Goal: Transaction & Acquisition: Purchase product/service

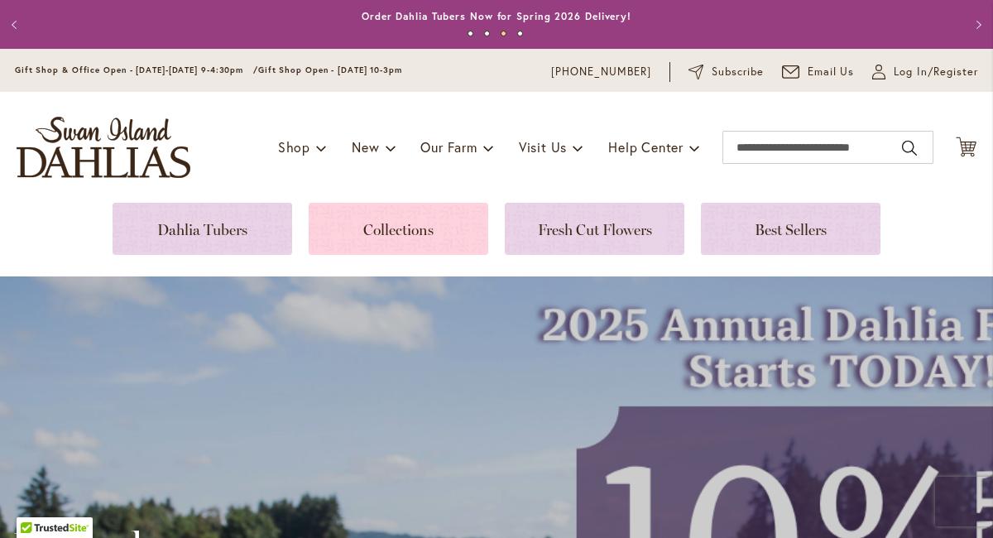
click at [389, 237] on link at bounding box center [398, 229] width 179 height 52
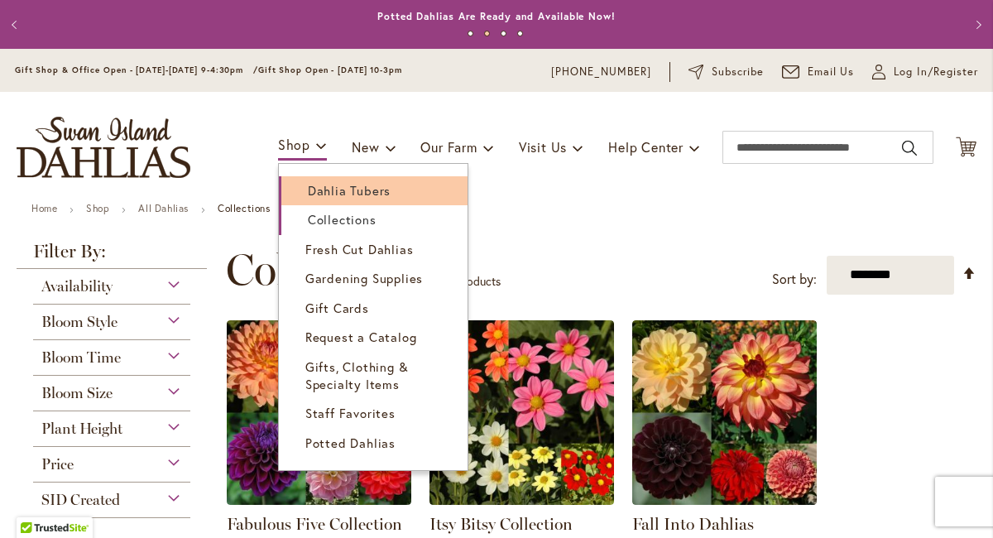
click at [328, 188] on span "Dahlia Tubers" at bounding box center [349, 190] width 83 height 17
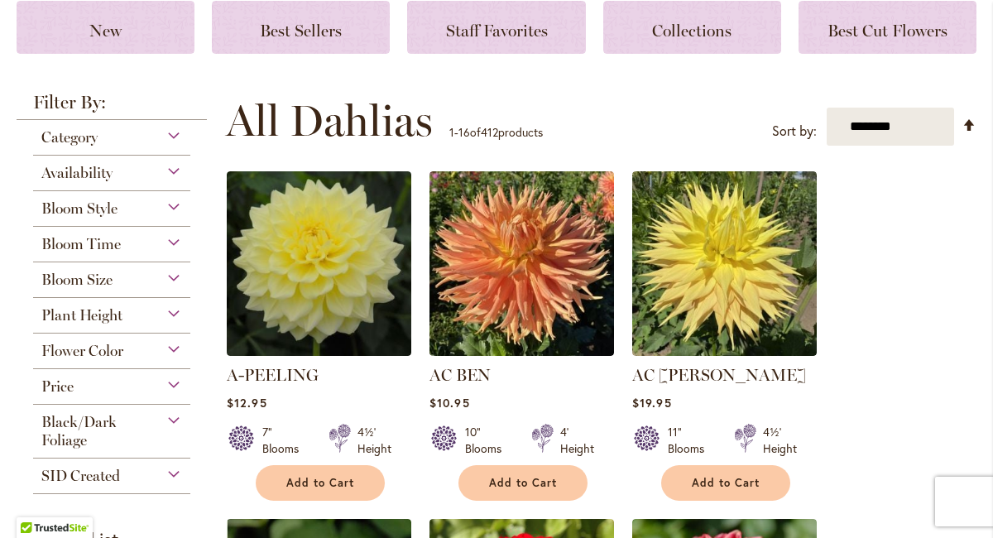
click at [177, 201] on div "Bloom Style" at bounding box center [111, 204] width 157 height 26
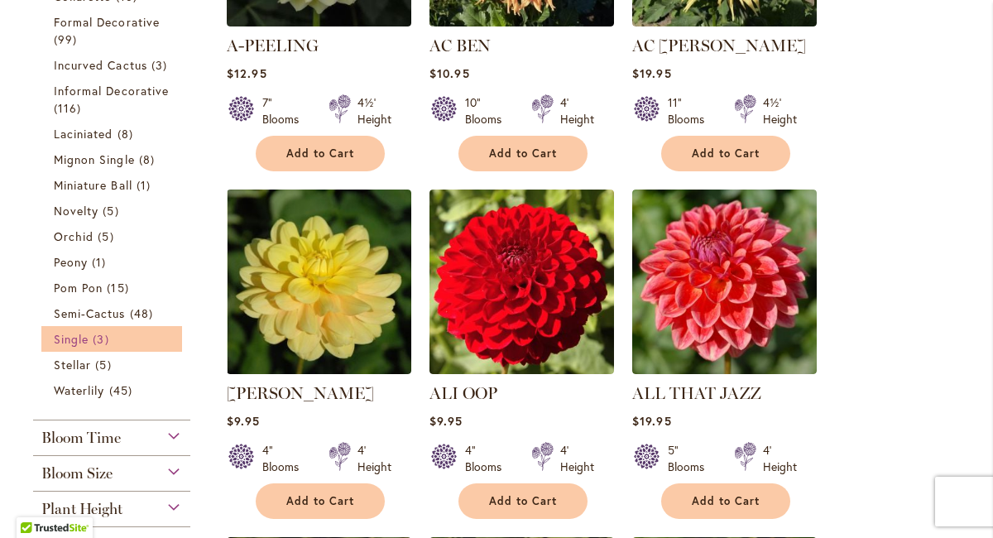
scroll to position [576, 0]
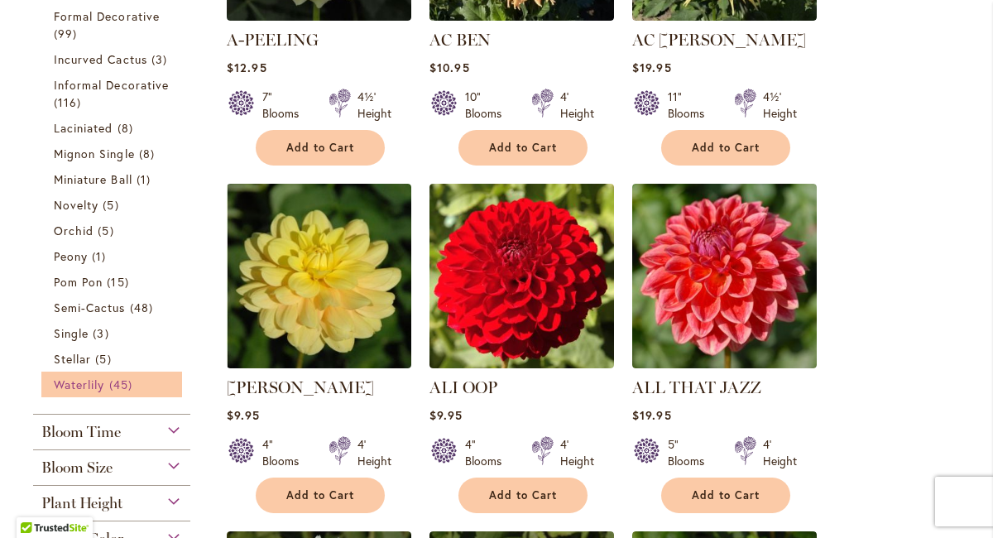
click at [127, 386] on span "45 items" at bounding box center [122, 384] width 27 height 17
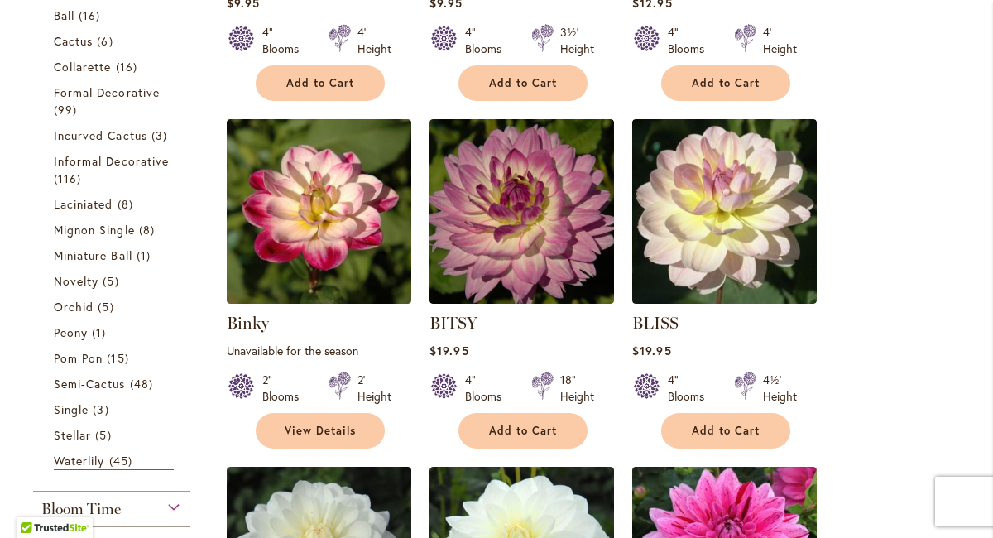
scroll to position [610, 0]
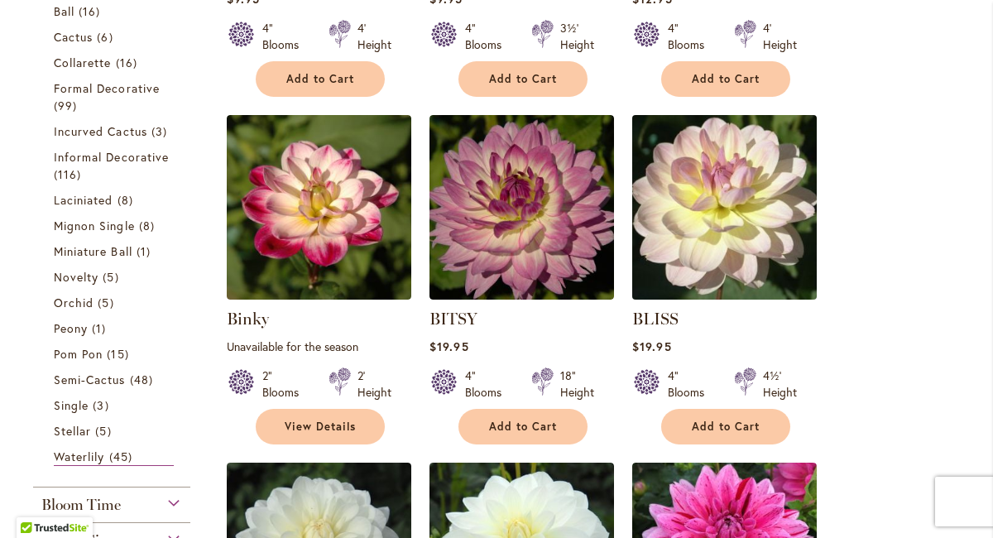
click at [715, 218] on img at bounding box center [725, 207] width 194 height 194
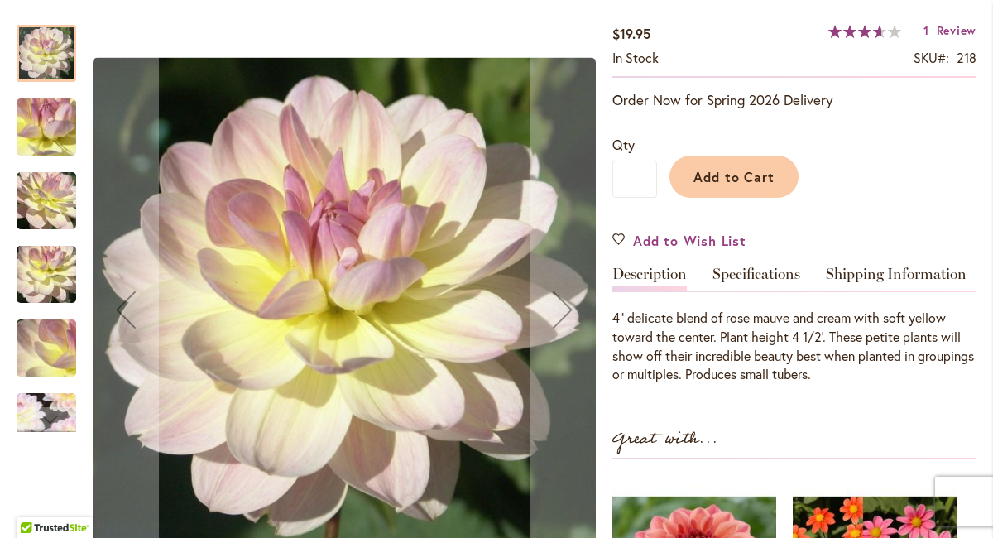
scroll to position [294, 0]
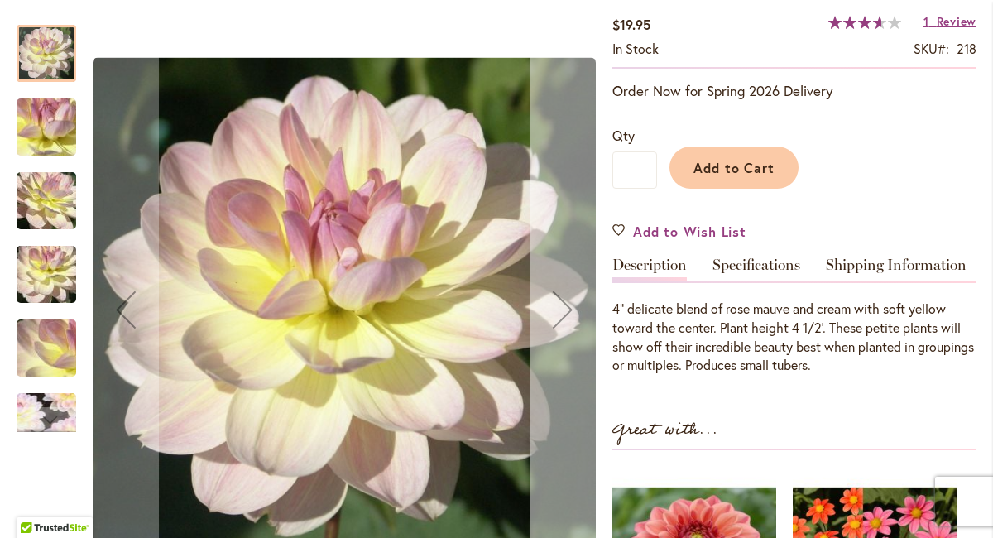
click at [561, 316] on div "Next" at bounding box center [562, 309] width 66 height 66
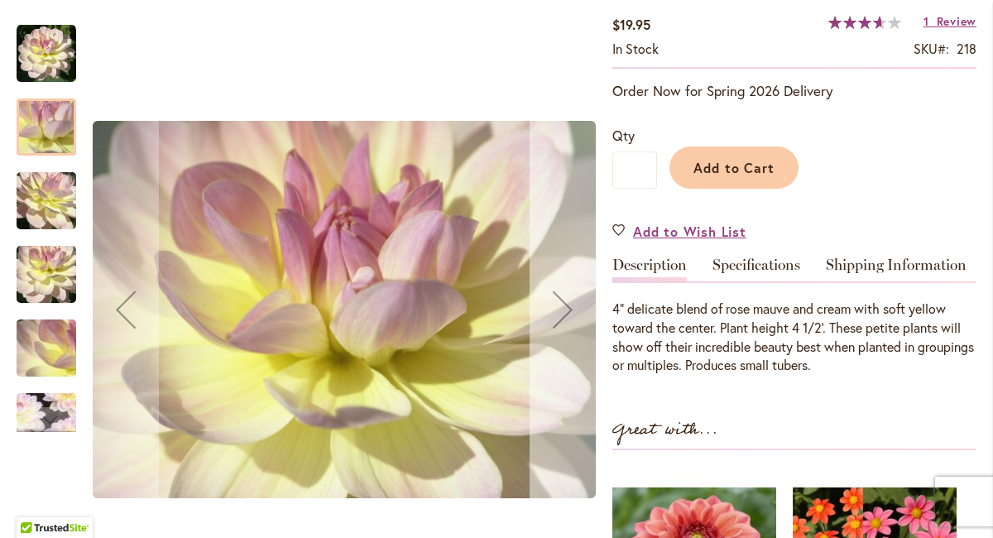
click at [562, 318] on div "Next" at bounding box center [562, 309] width 66 height 66
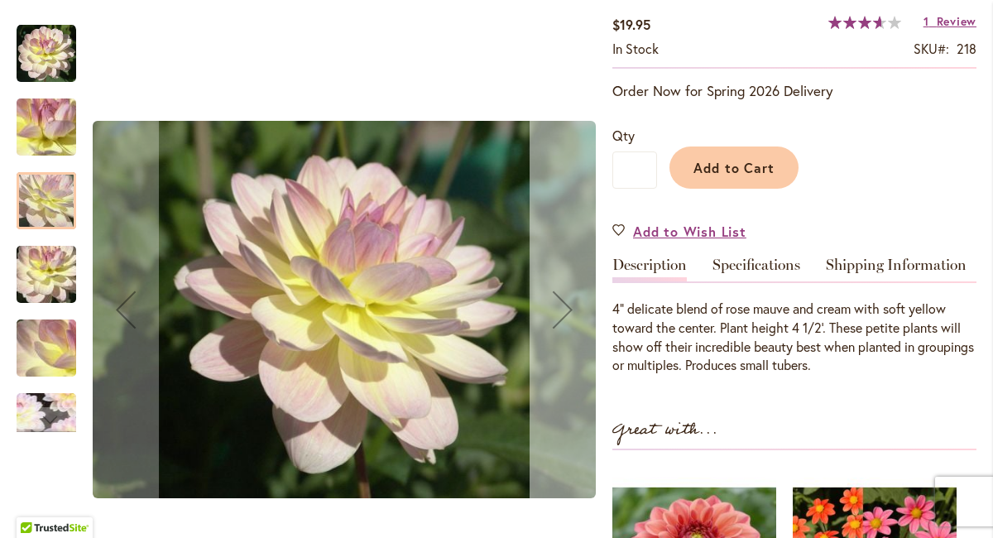
click at [562, 319] on div "Next" at bounding box center [562, 309] width 66 height 66
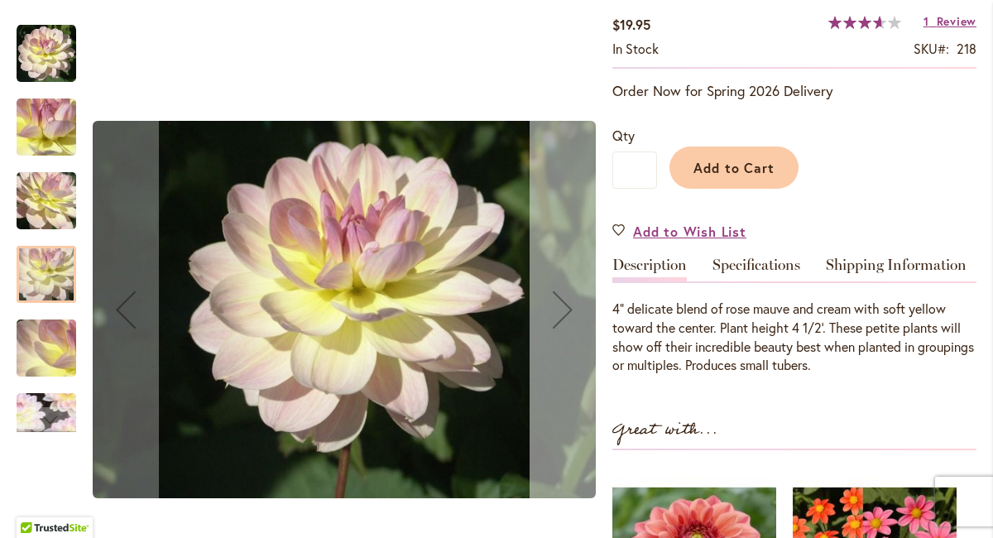
click at [562, 320] on div "Next" at bounding box center [562, 309] width 66 height 66
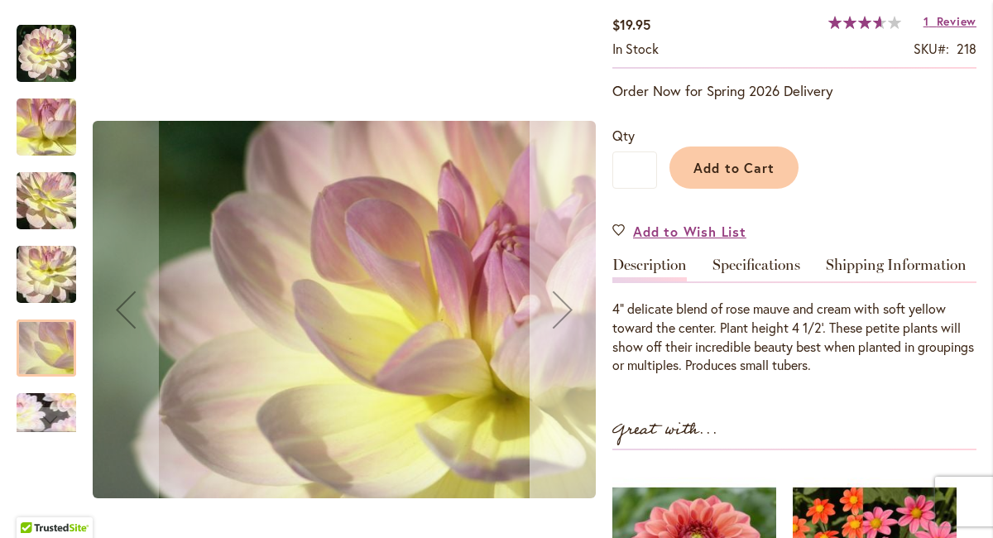
click at [562, 320] on div "Next" at bounding box center [562, 309] width 66 height 66
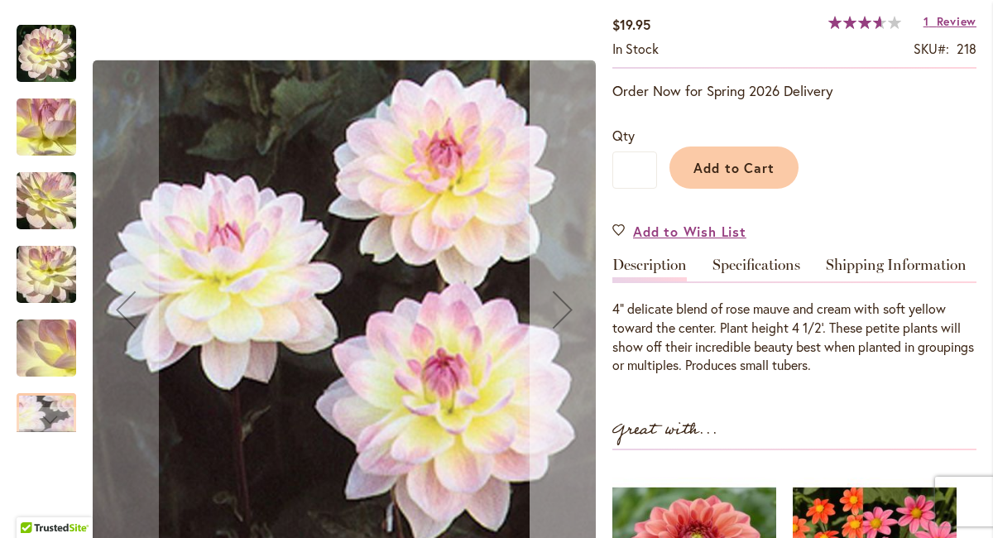
click at [562, 321] on div "Next" at bounding box center [562, 309] width 66 height 66
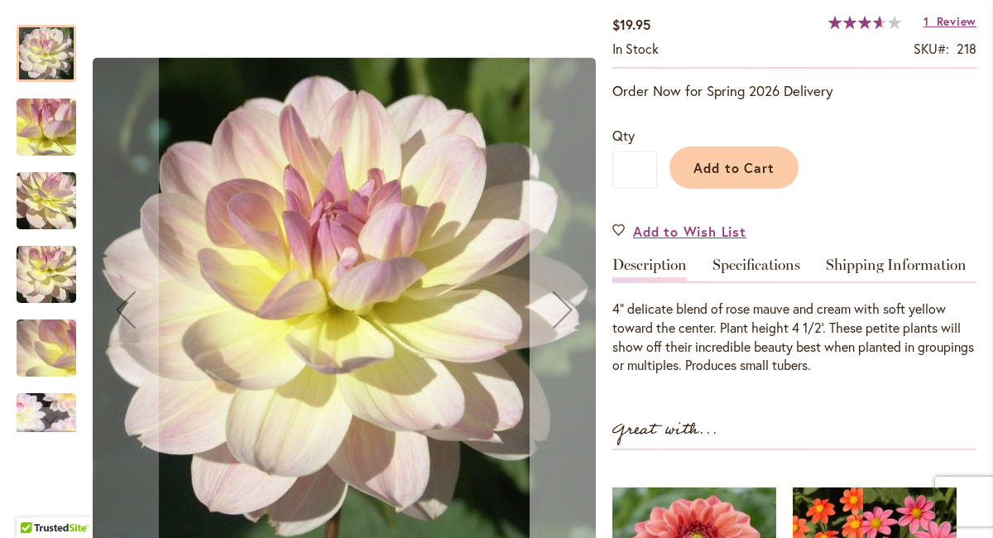
click at [562, 323] on div "Next" at bounding box center [562, 309] width 66 height 66
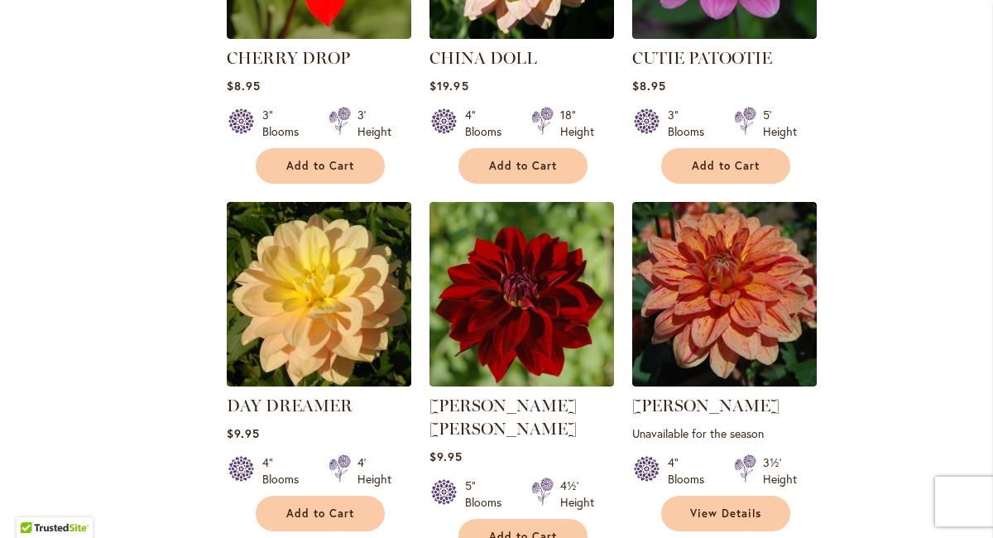
scroll to position [1569, 0]
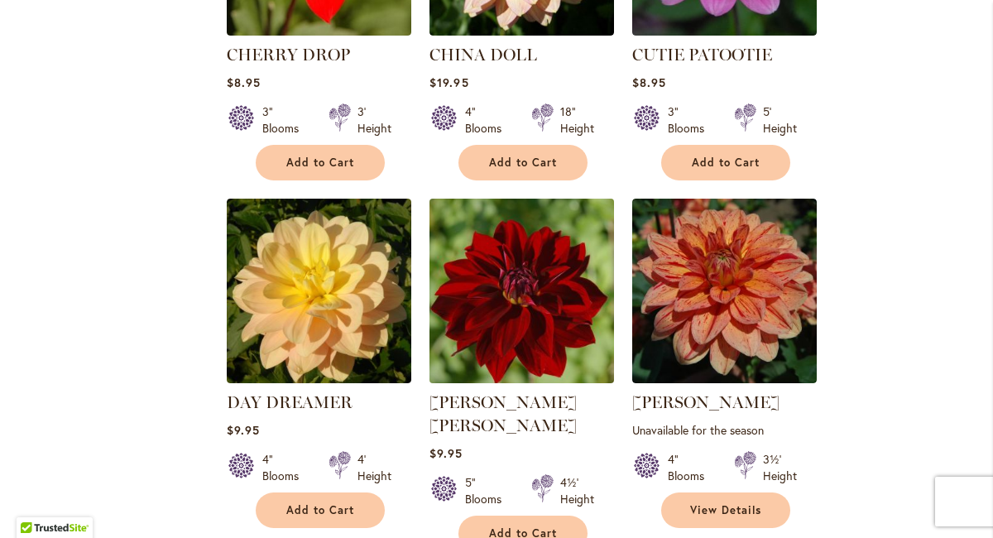
click at [503, 298] on img at bounding box center [522, 291] width 194 height 194
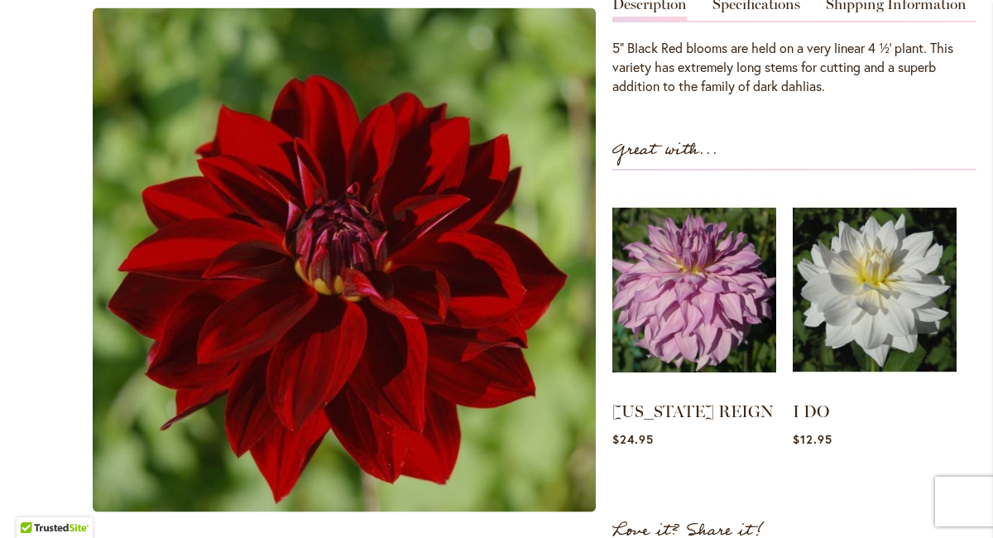
scroll to position [605, 0]
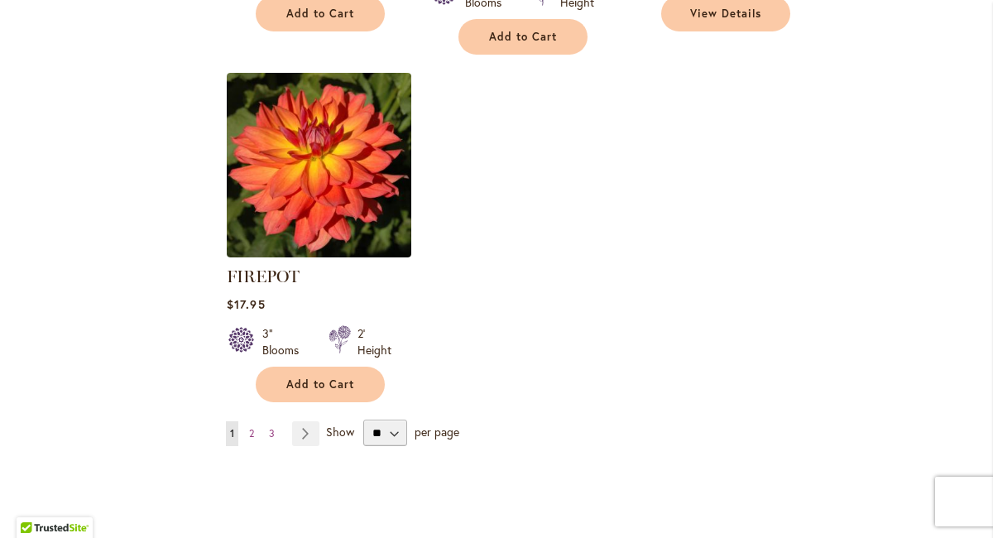
scroll to position [2071, 0]
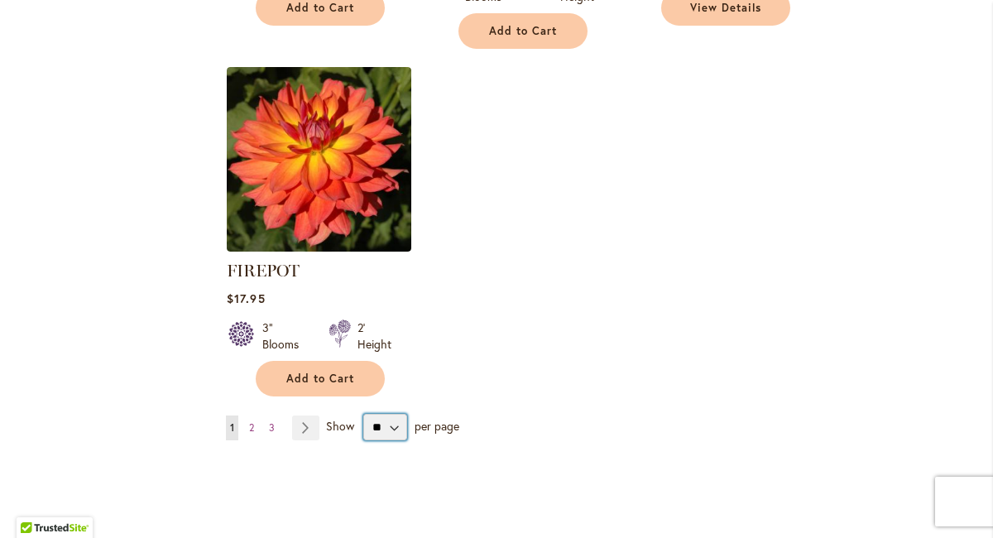
click at [395, 414] on select "** ** ** **" at bounding box center [385, 427] width 44 height 26
select select "**"
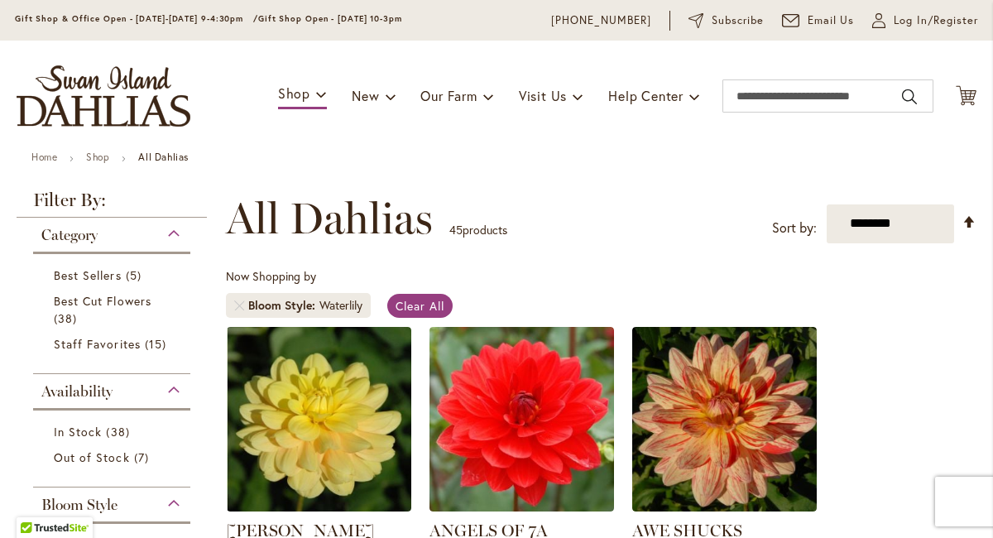
scroll to position [50, 0]
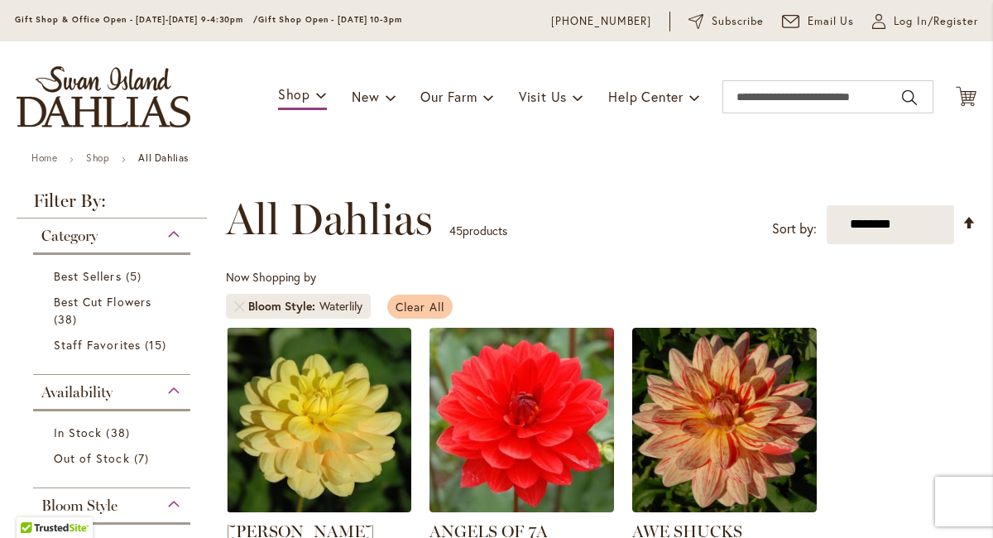
click at [439, 305] on span "Clear All" at bounding box center [419, 307] width 49 height 16
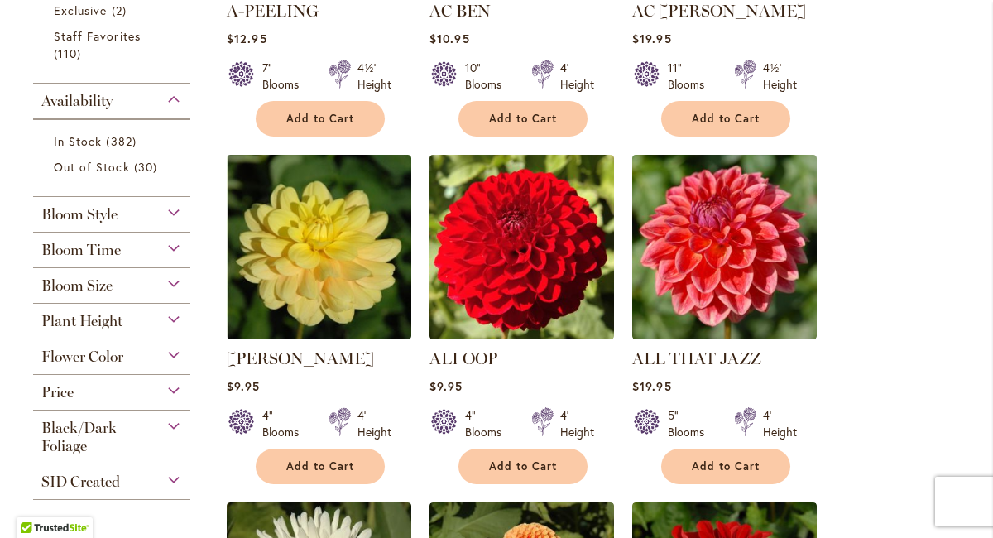
scroll to position [612, 0]
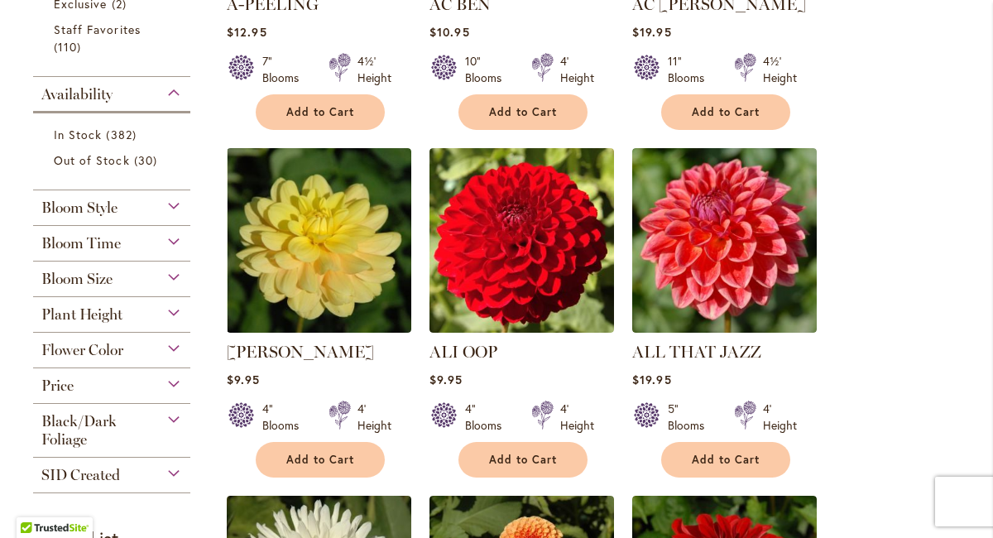
click at [170, 339] on div "Flower Color" at bounding box center [111, 345] width 157 height 26
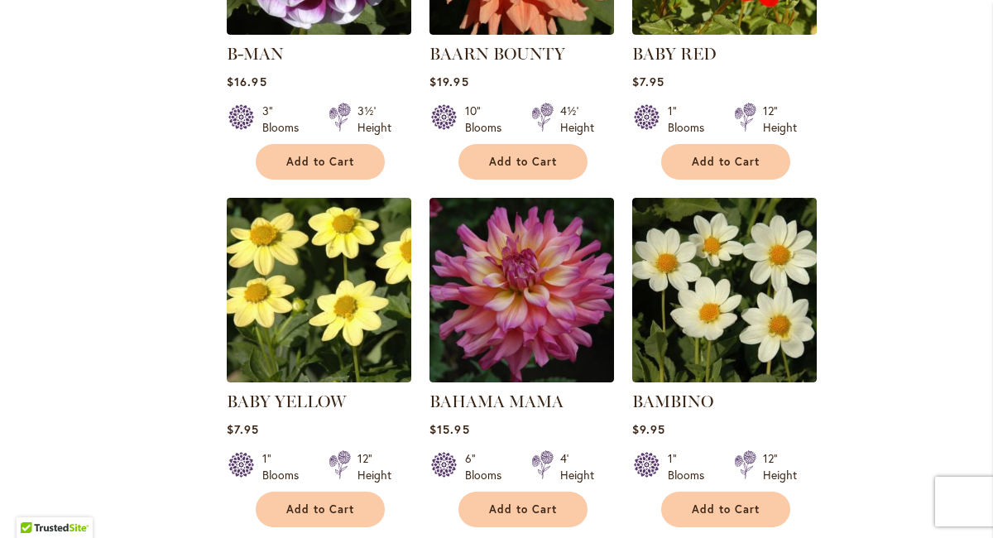
scroll to position [2327, 0]
